Goal: Understand process/instructions

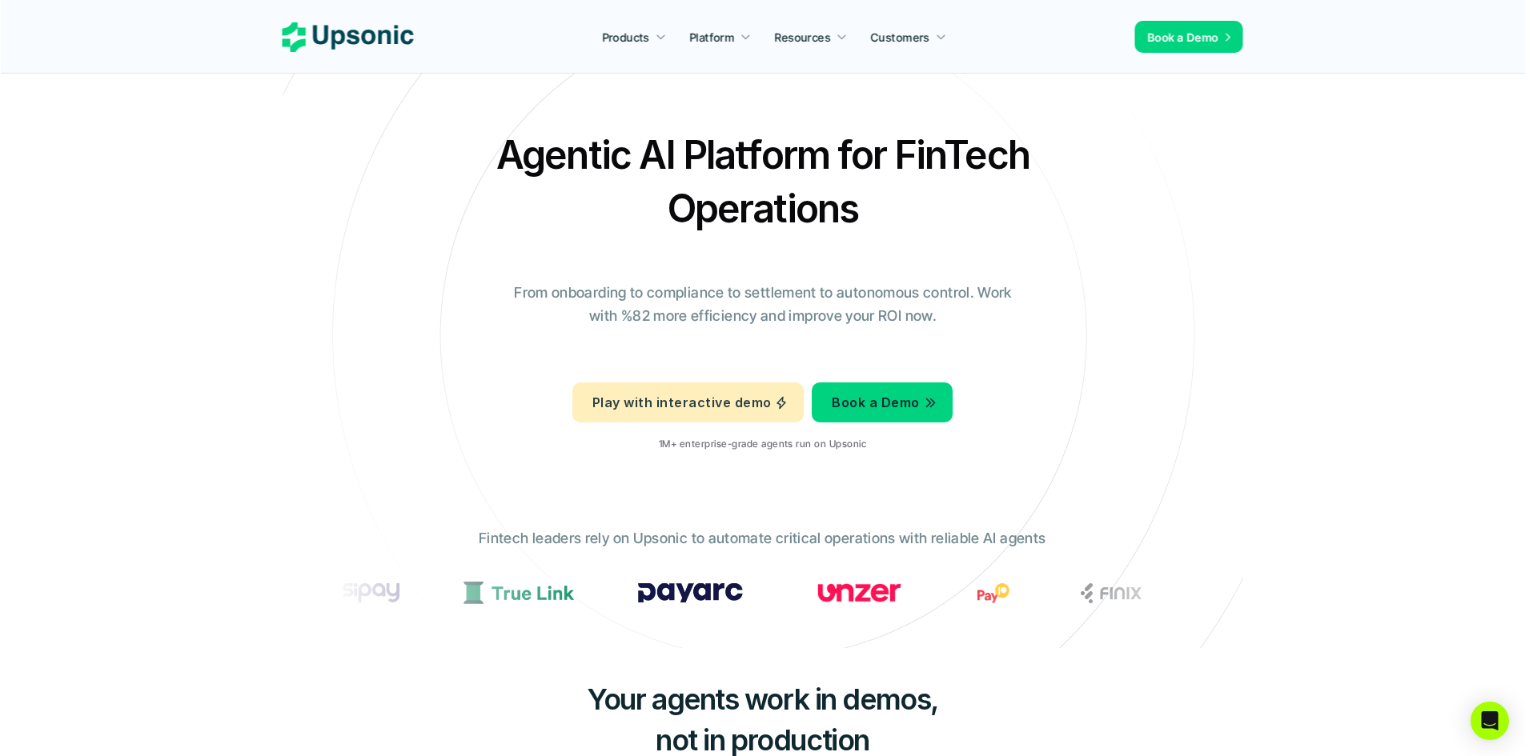
click at [683, 402] on p "Play with interactive demo" at bounding box center [681, 402] width 178 height 23
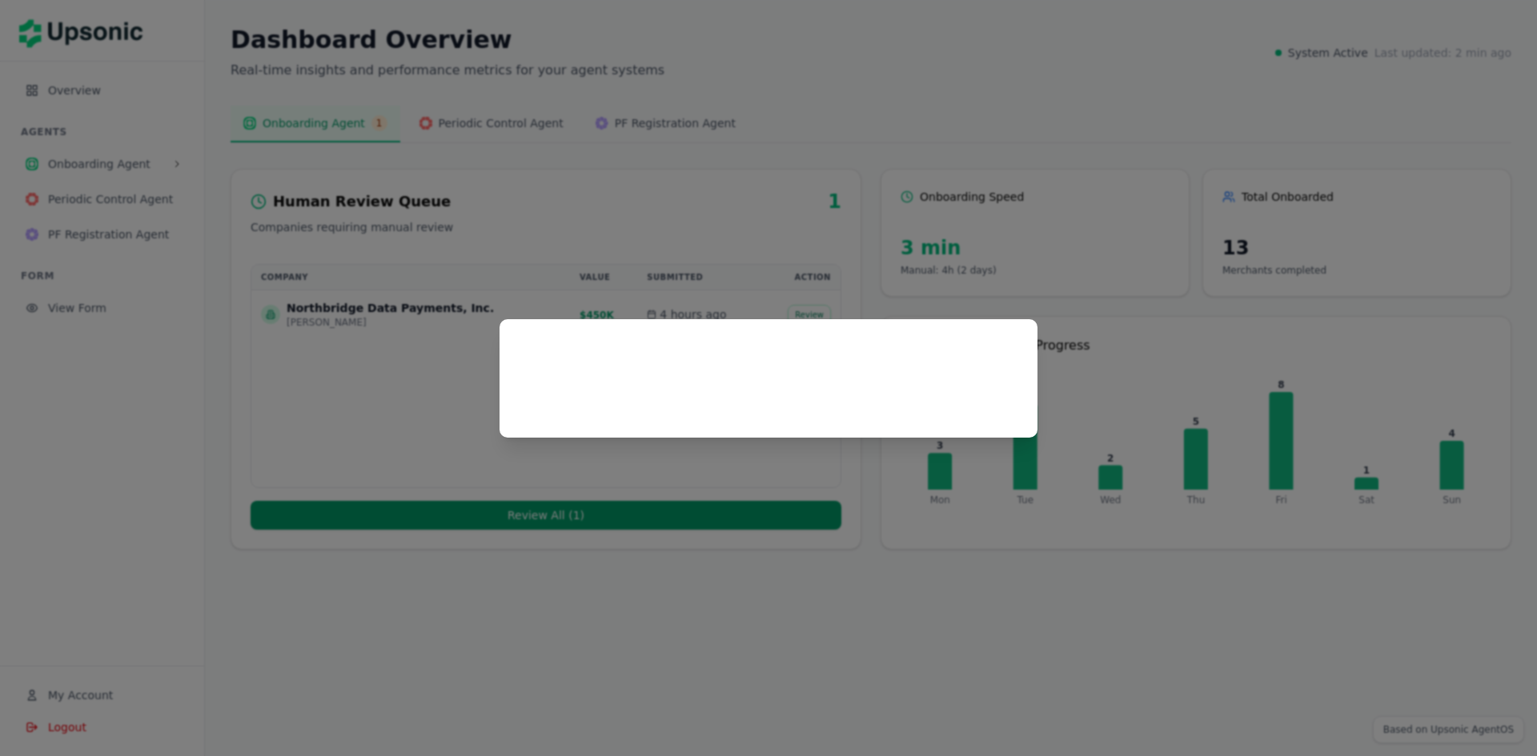
click at [748, 474] on div at bounding box center [768, 378] width 1537 height 756
click at [878, 545] on div at bounding box center [768, 378] width 1537 height 756
click at [665, 321] on div at bounding box center [768, 378] width 538 height 118
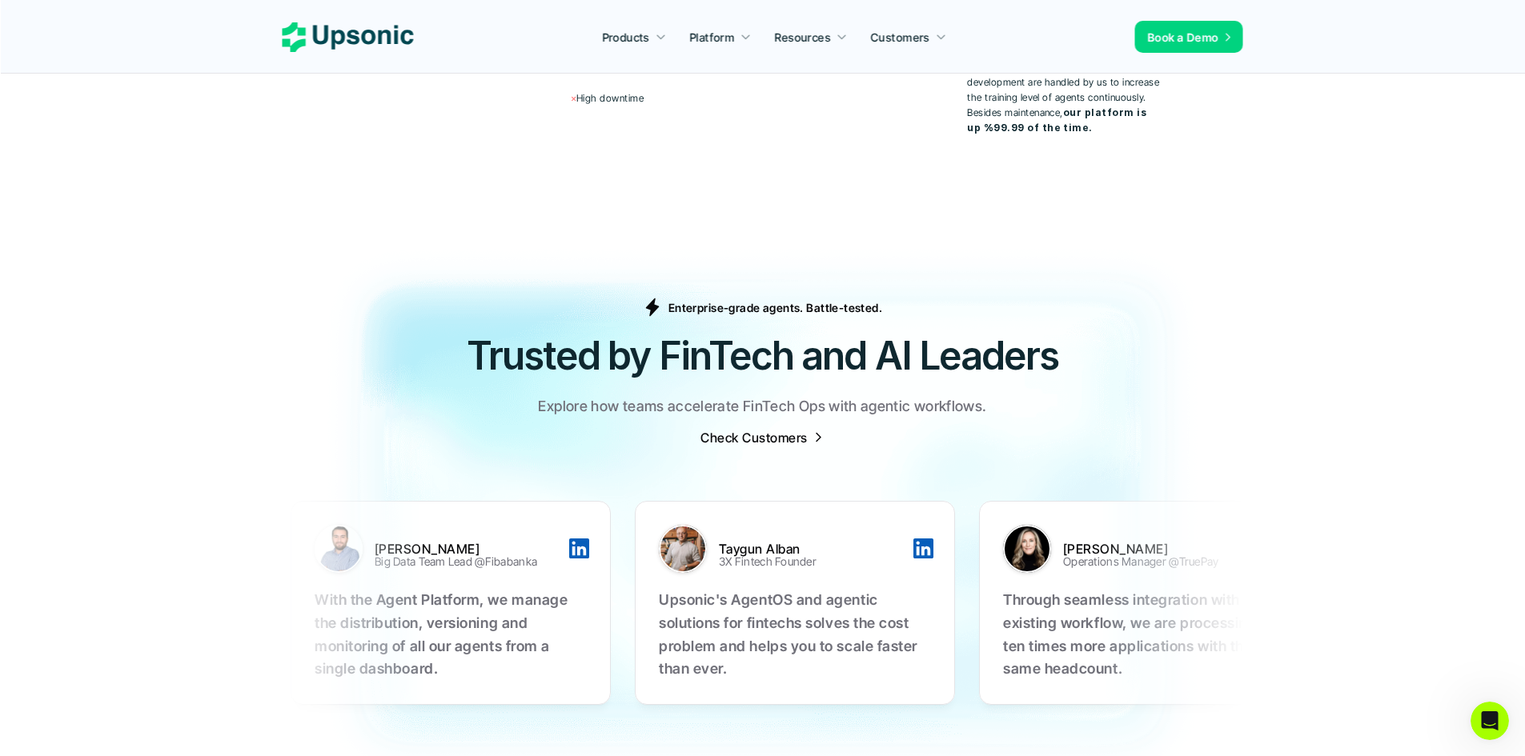
scroll to position [5043, 0]
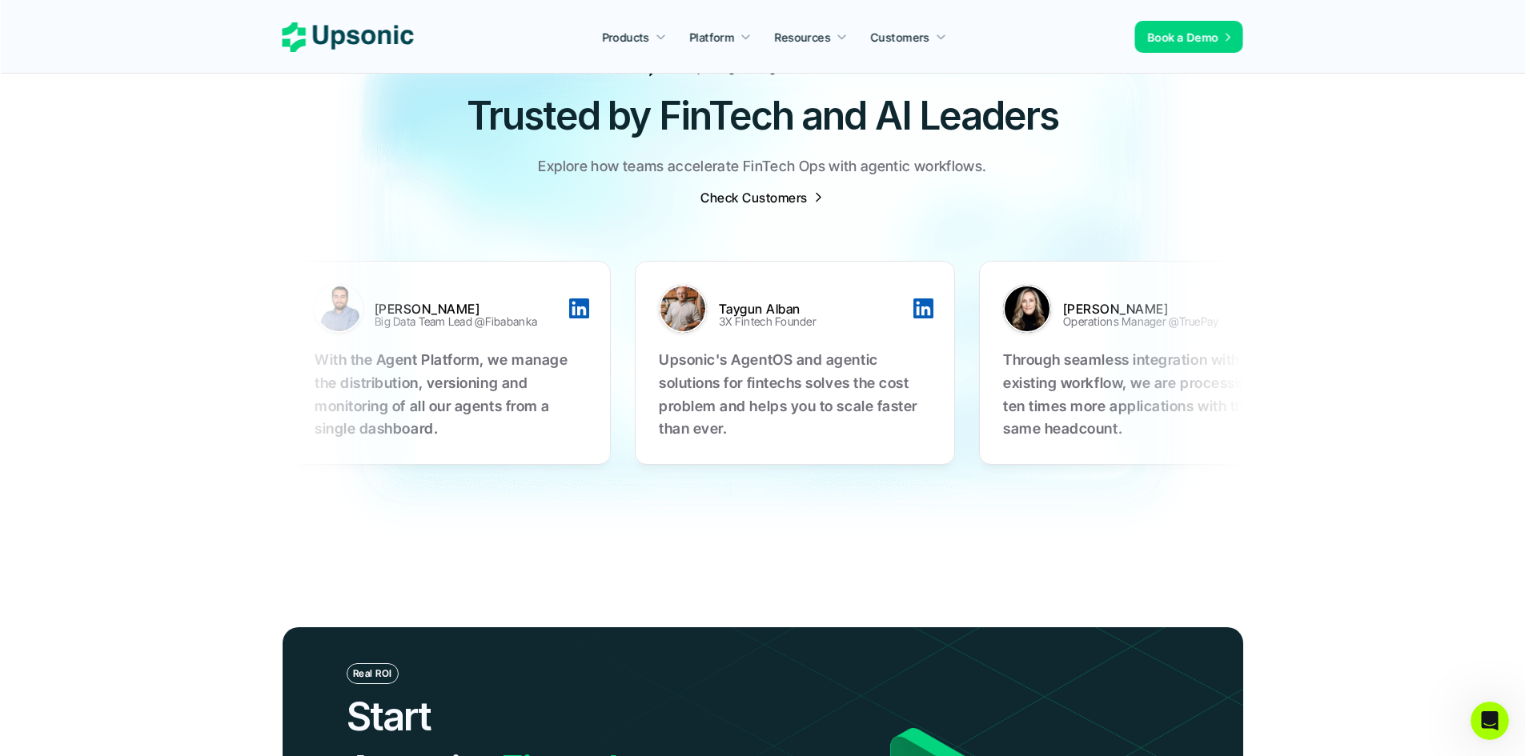
drag, startPoint x: 432, startPoint y: 259, endPoint x: 399, endPoint y: 235, distance: 40.7
click at [439, 285] on div "Talha Kilic Big Data Team Lead @Fibabanka" at bounding box center [447, 309] width 265 height 48
click at [306, 261] on div "Talha Kilic Big Data Team Lead @Fibabanka With the Agent Platform, we manage th…" at bounding box center [451, 363] width 320 height 204
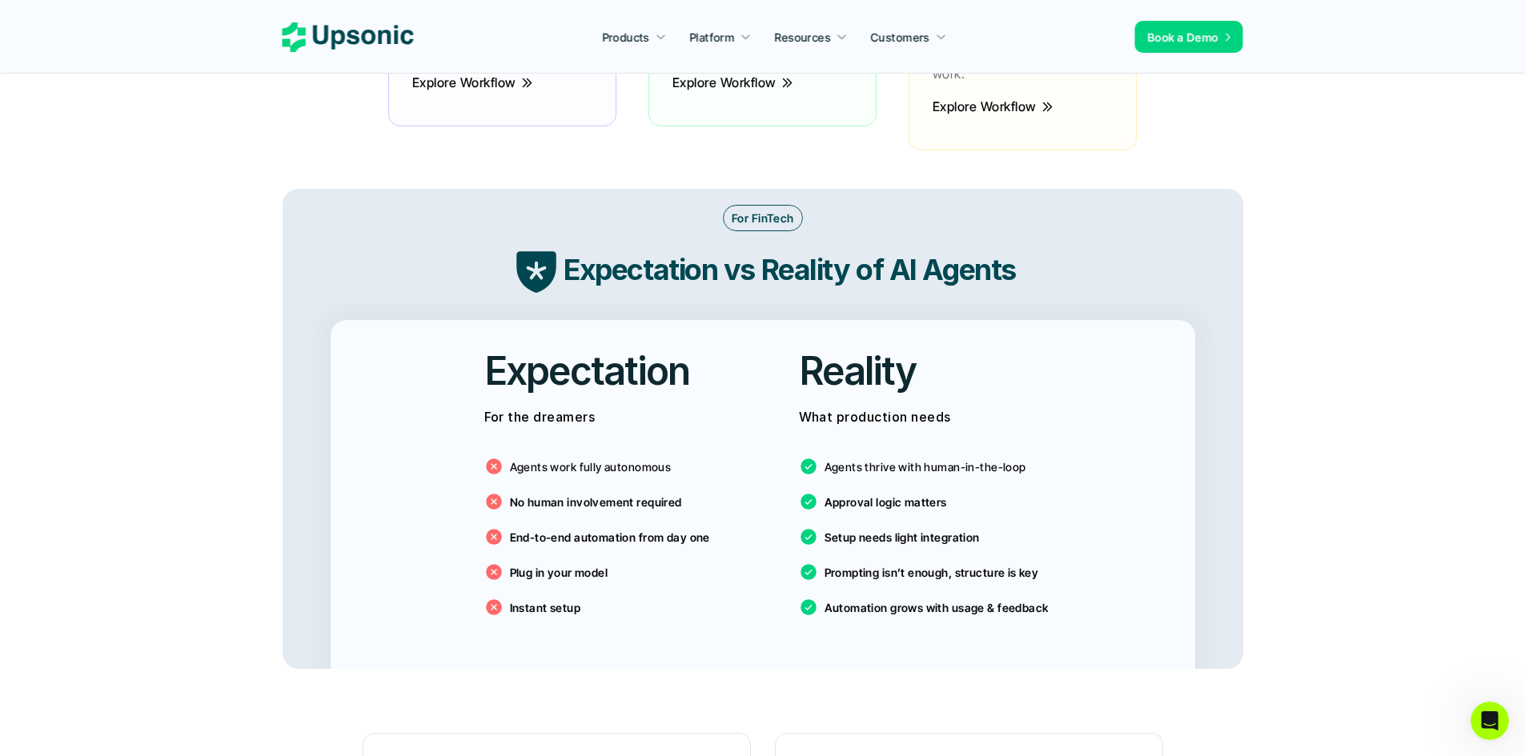
scroll to position [0, 0]
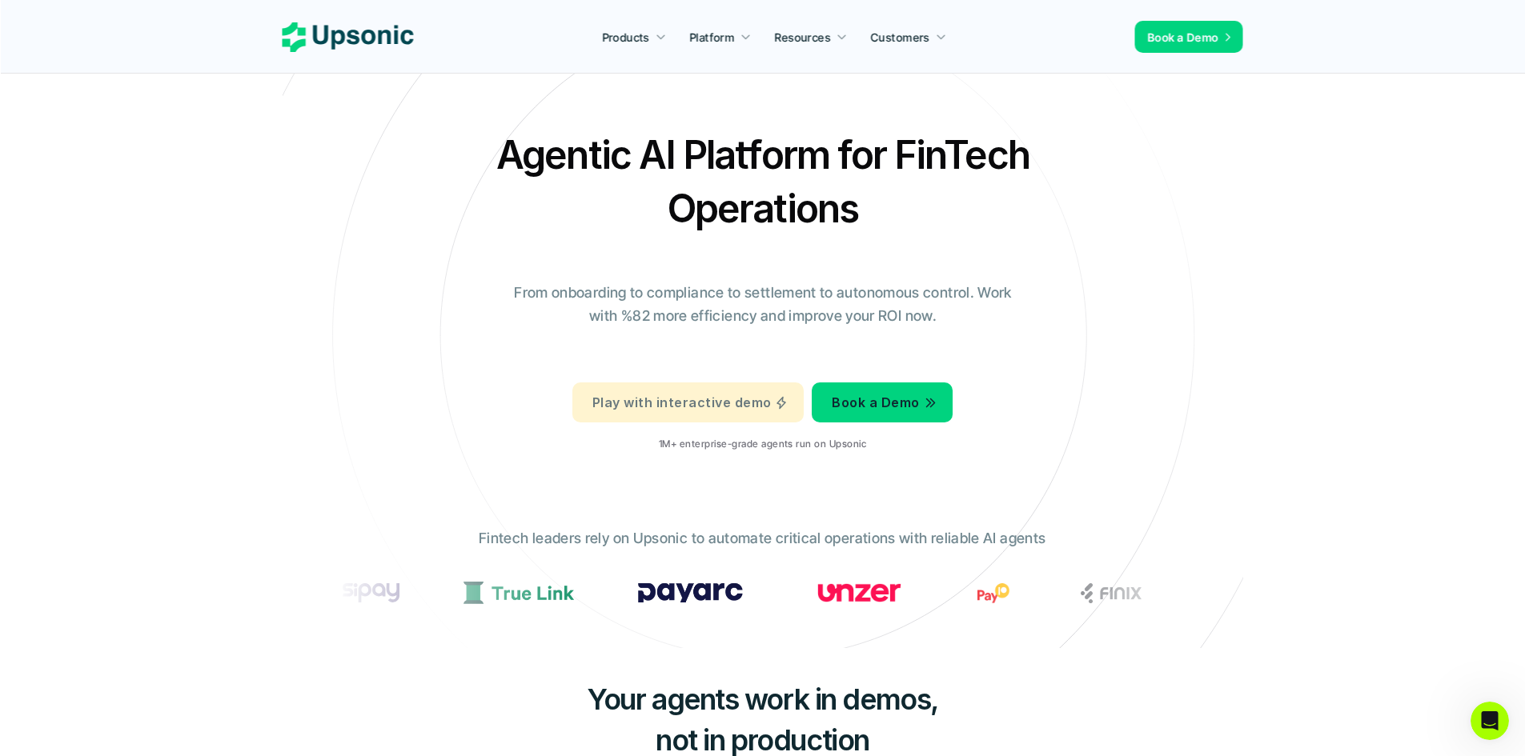
click at [702, 415] on link "Play with interactive demo" at bounding box center [687, 403] width 231 height 40
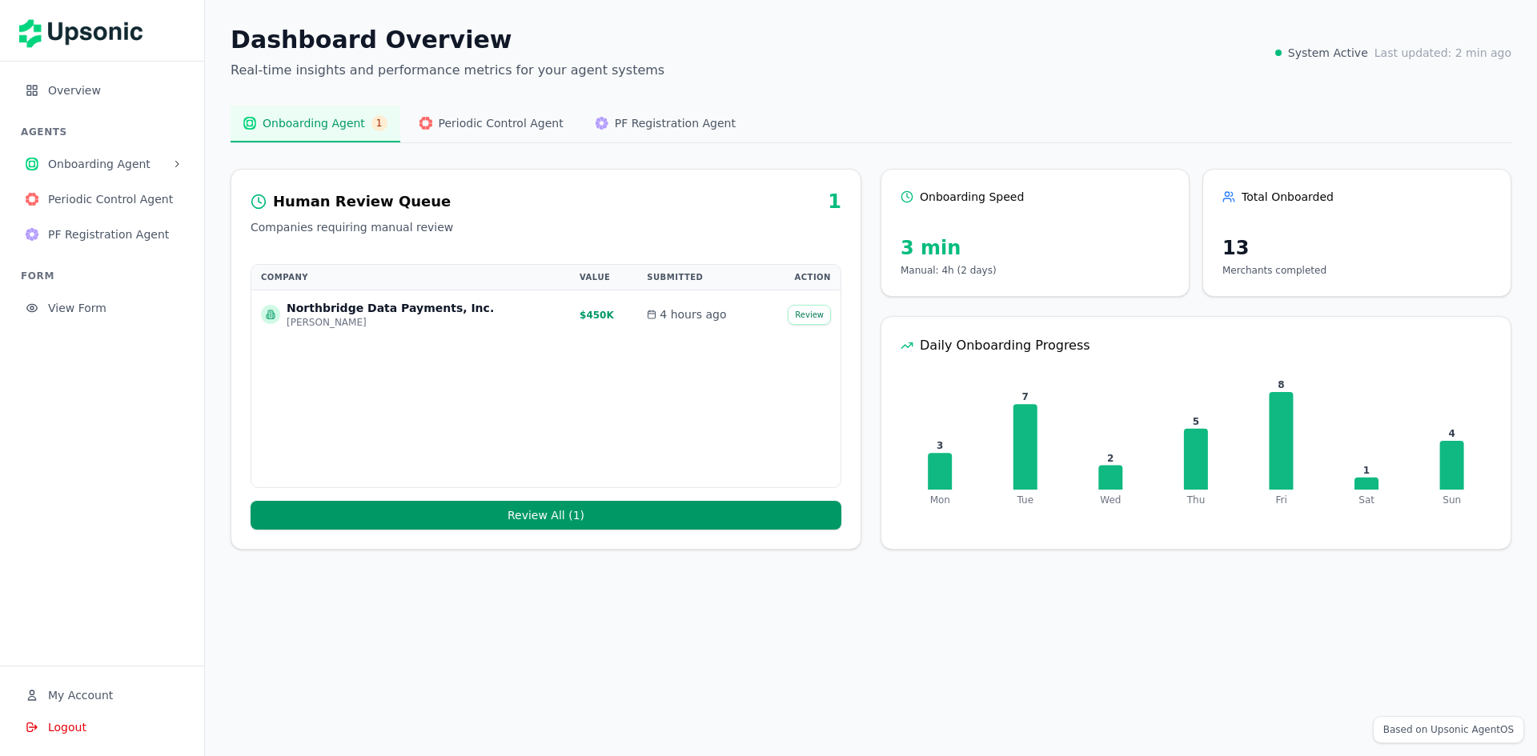
click at [812, 317] on button "Review" at bounding box center [809, 315] width 43 height 20
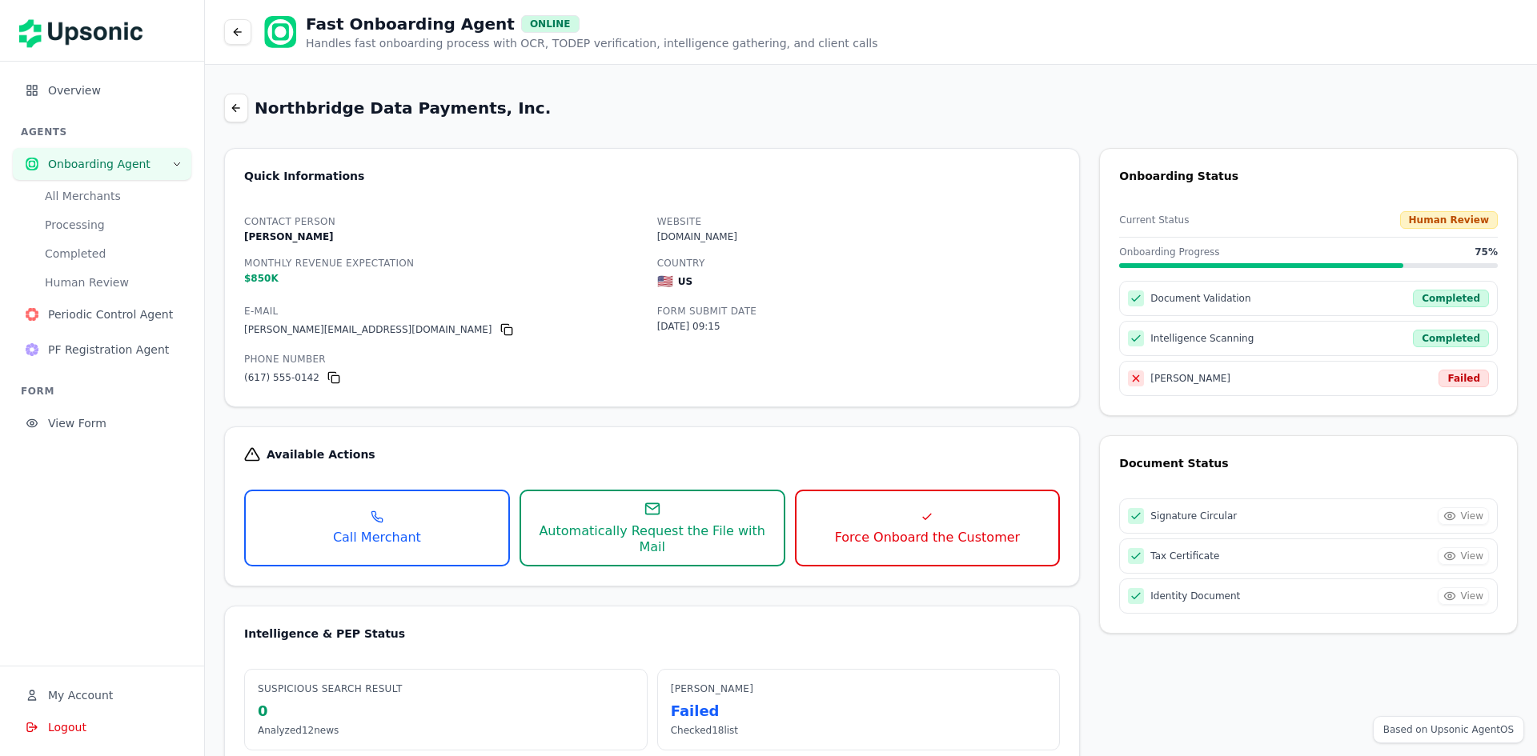
click at [231, 95] on button at bounding box center [236, 108] width 24 height 29
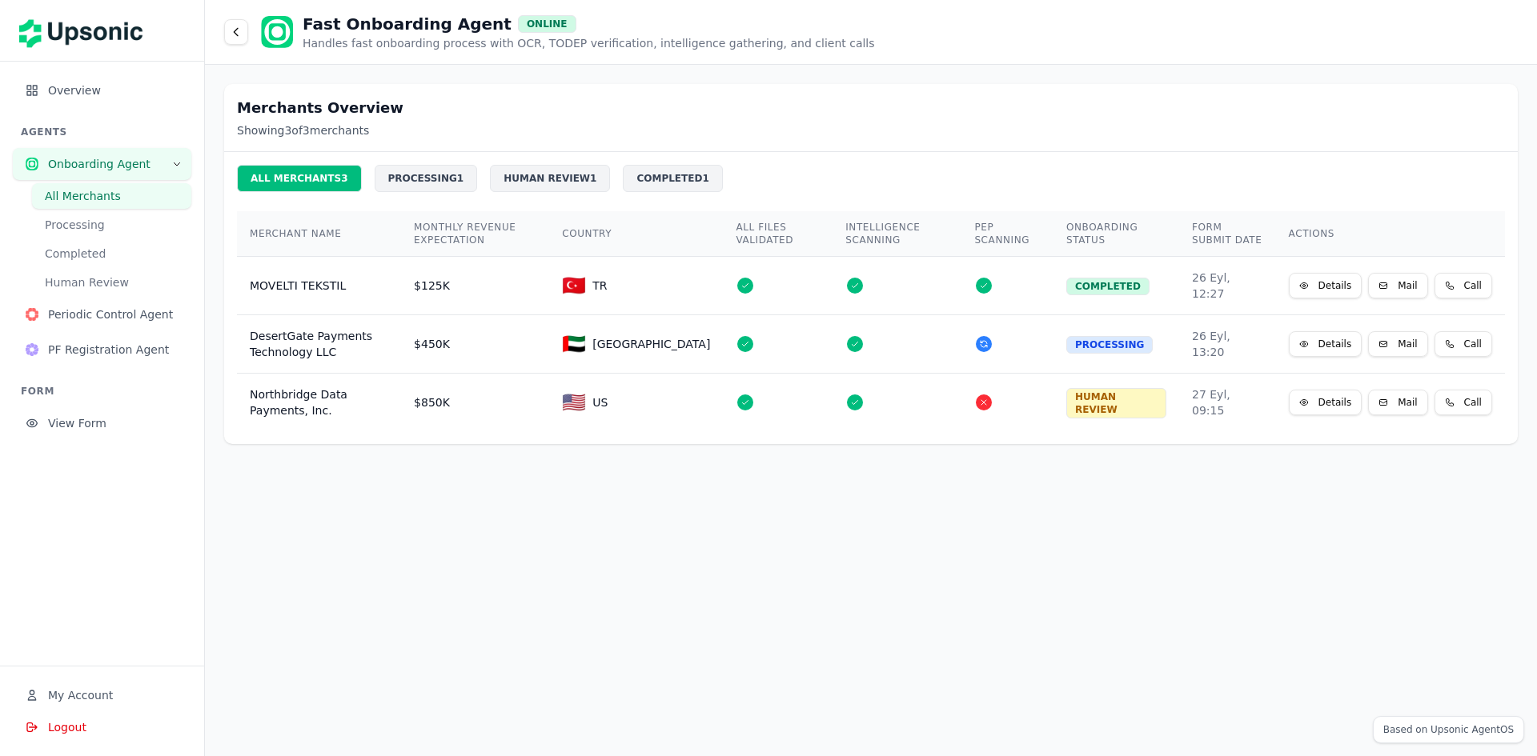
click at [295, 178] on div "ALL MERCHANTS 3" at bounding box center [299, 178] width 125 height 27
click at [228, 34] on button at bounding box center [236, 32] width 24 height 26
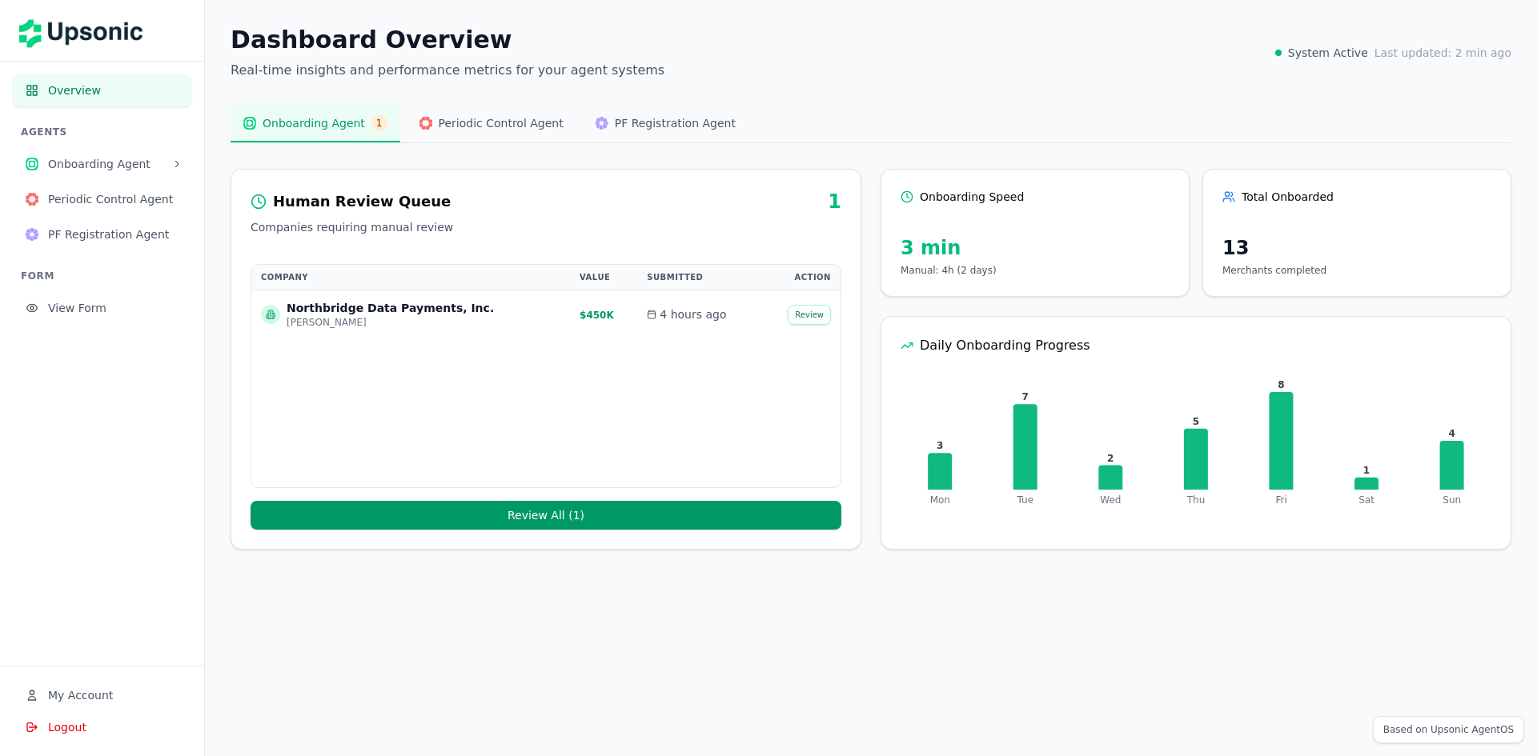
click at [613, 519] on button "Review All ( 1 )" at bounding box center [546, 515] width 591 height 29
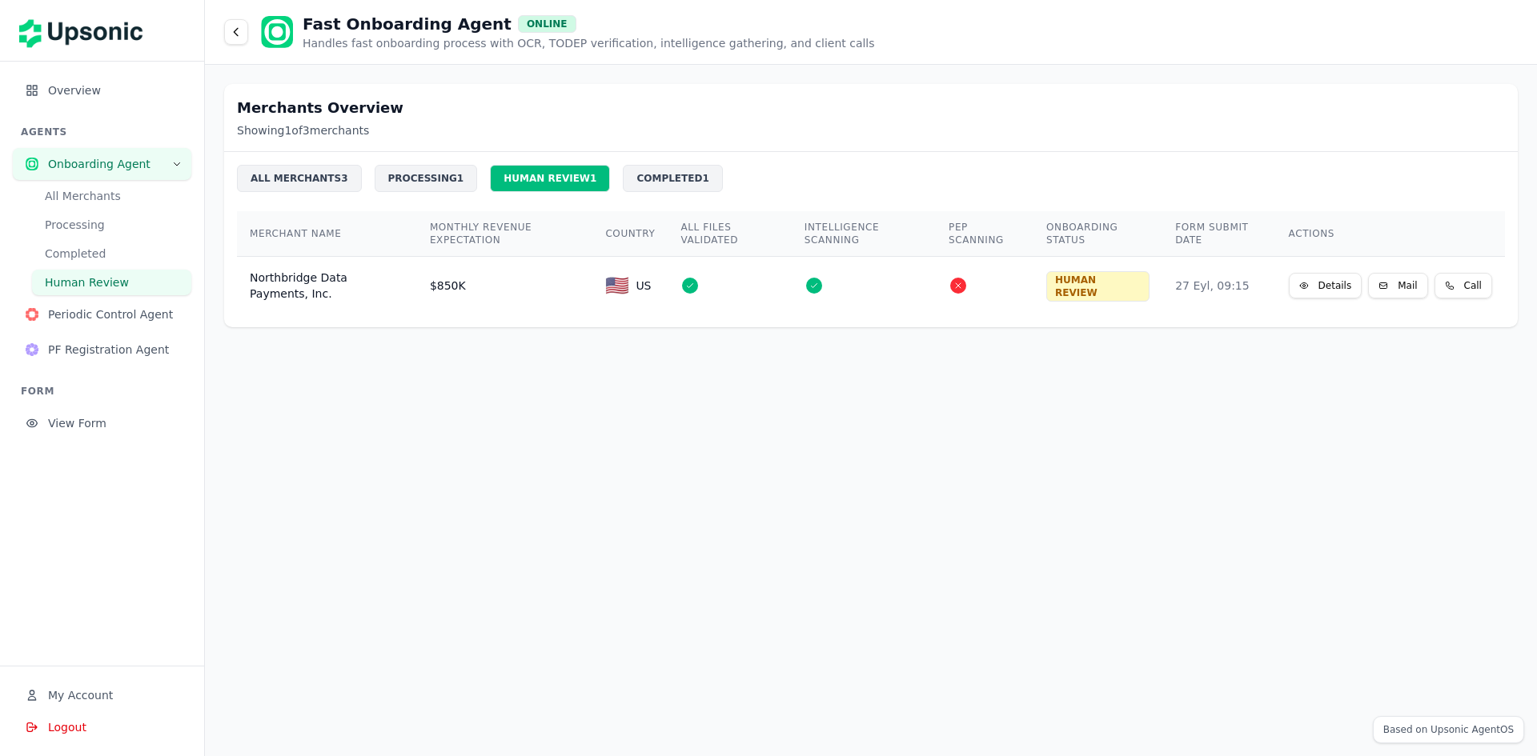
click at [644, 170] on div "COMPLETED 1" at bounding box center [672, 178] width 99 height 27
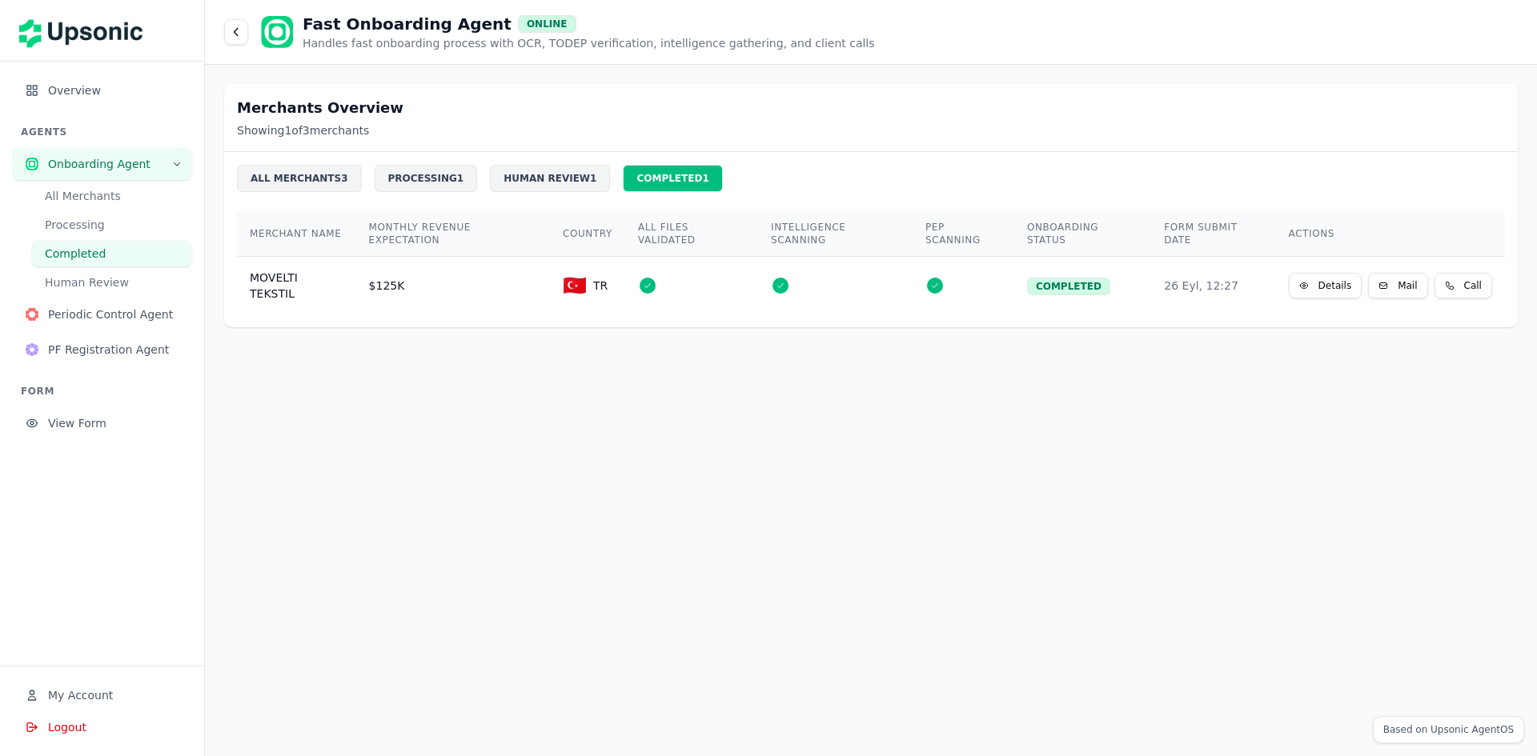
click at [534, 181] on div "HUMAN REVIEW 1" at bounding box center [550, 178] width 120 height 27
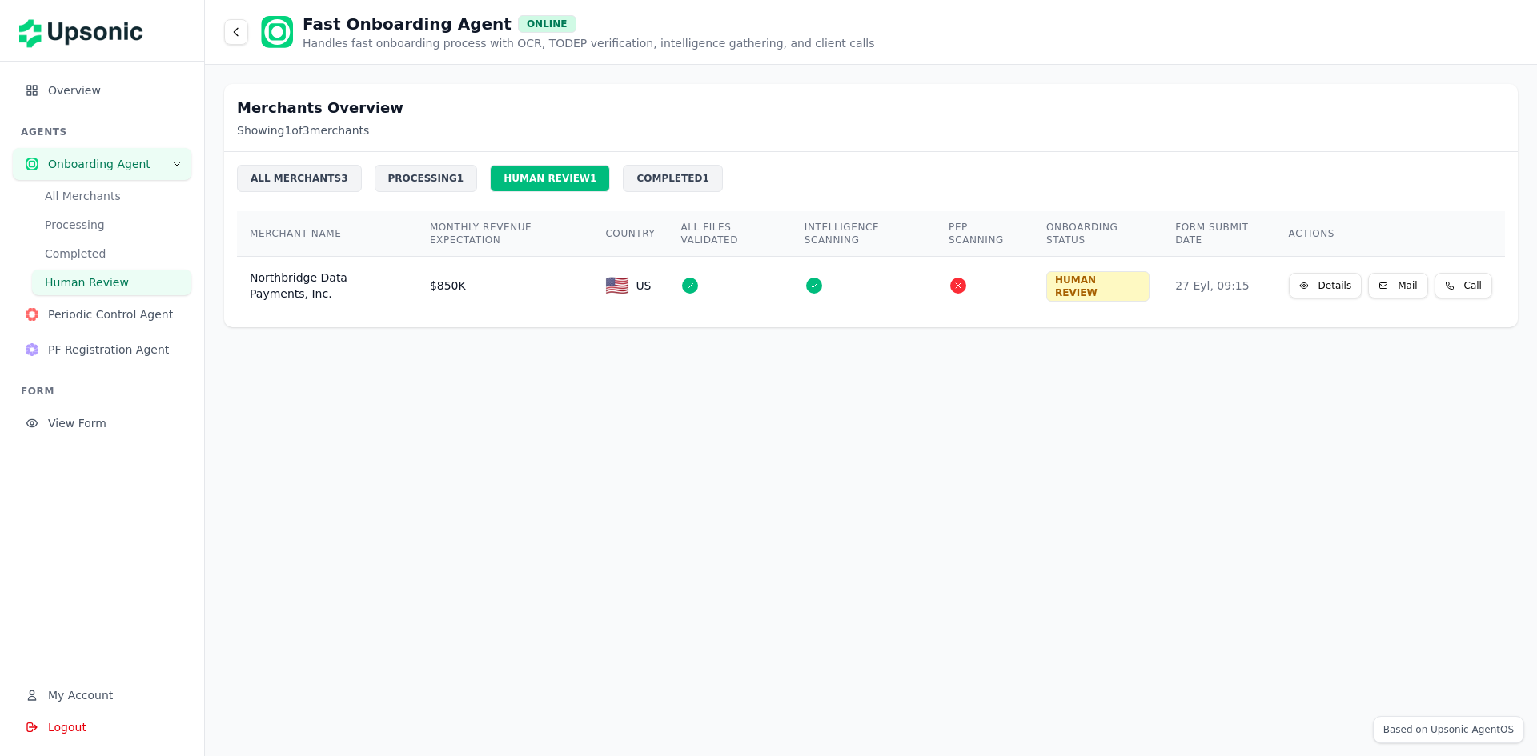
click at [109, 170] on span "Onboarding Agent" at bounding box center [107, 164] width 118 height 16
click at [139, 315] on span "Periodic Control Agent" at bounding box center [113, 315] width 130 height 16
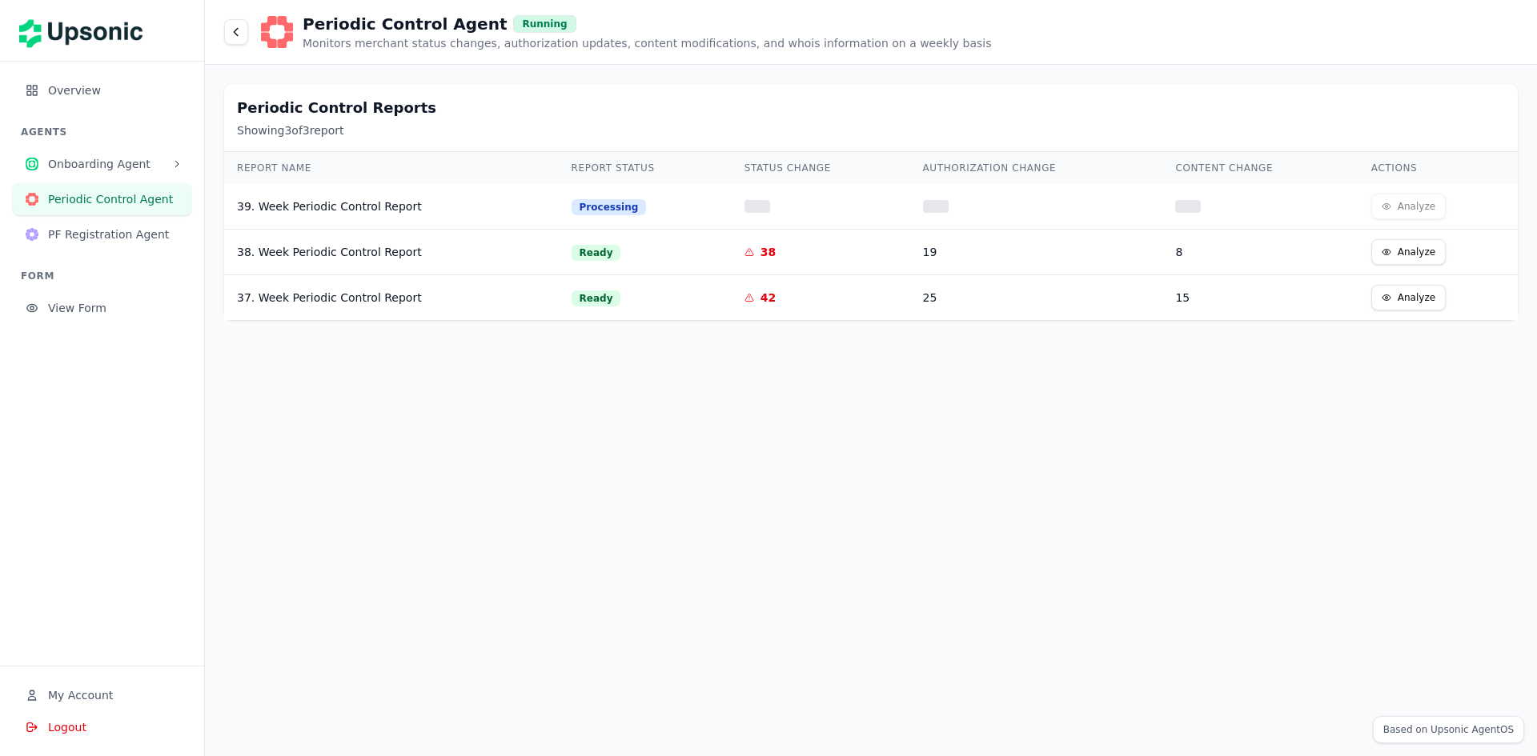
click at [63, 229] on span "PF Registration Agent" at bounding box center [113, 235] width 130 height 16
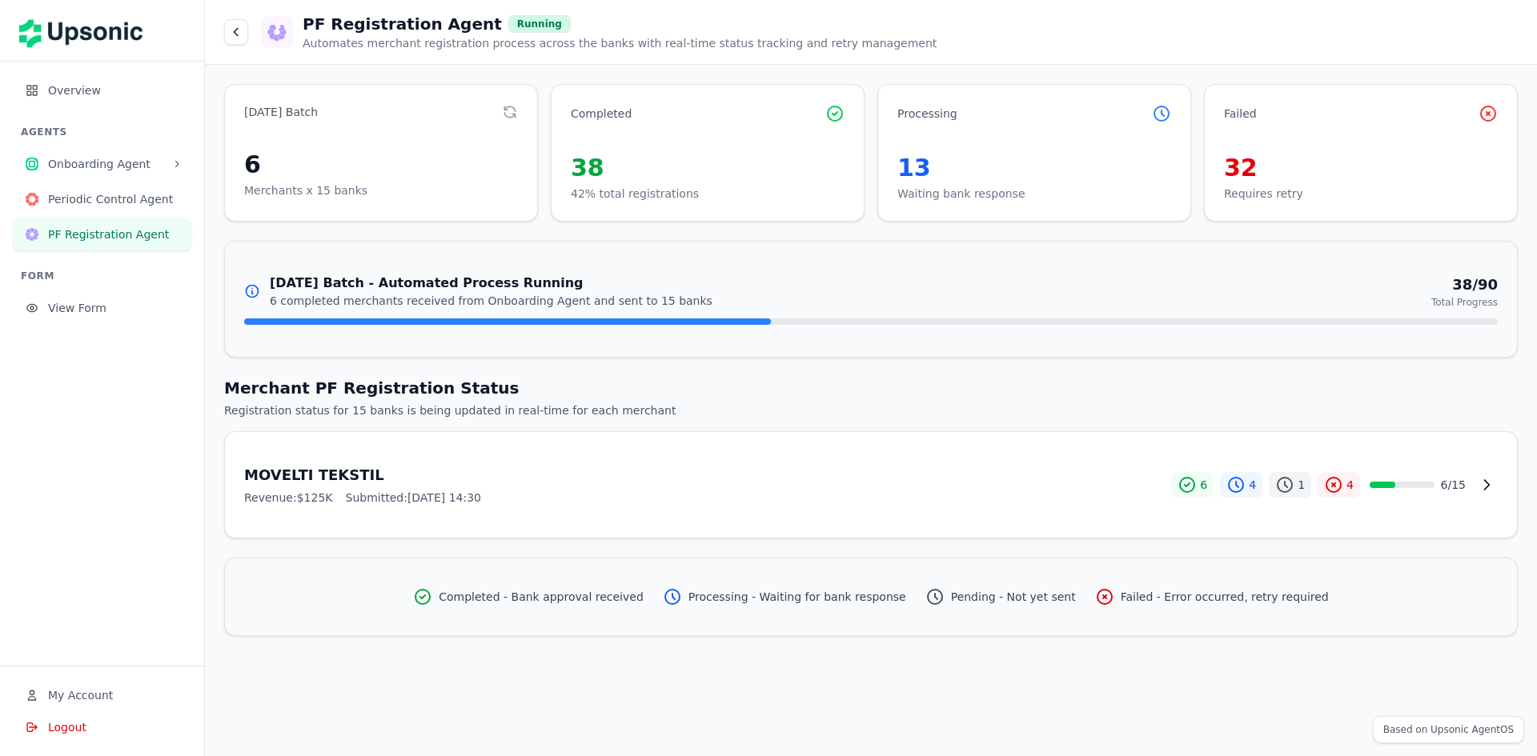
click at [98, 311] on span "View Form" at bounding box center [113, 308] width 130 height 16
